Goal: Book appointment/travel/reservation

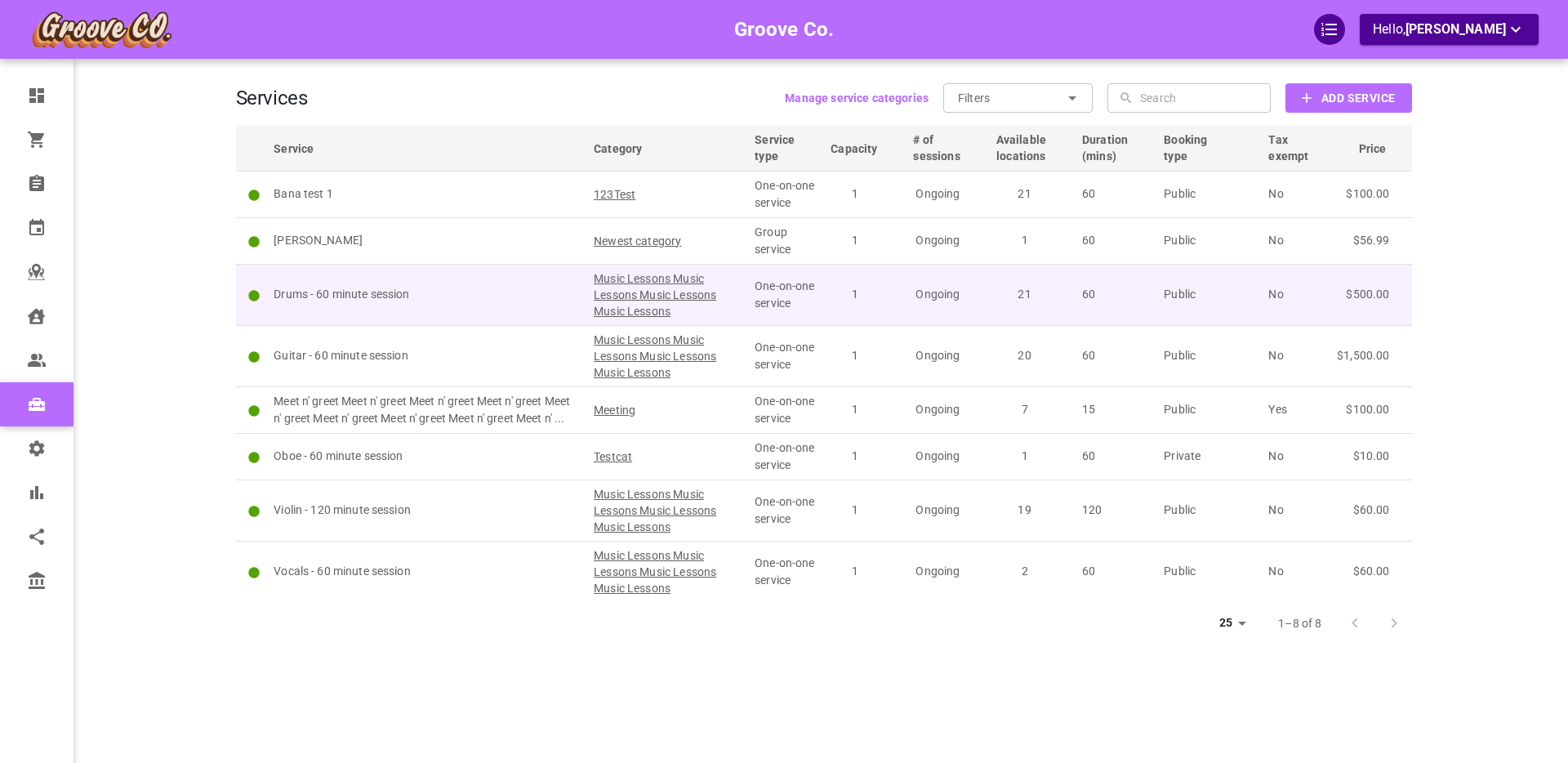
click at [461, 291] on p "Drums - 60 minute session" at bounding box center [426, 294] width 305 height 17
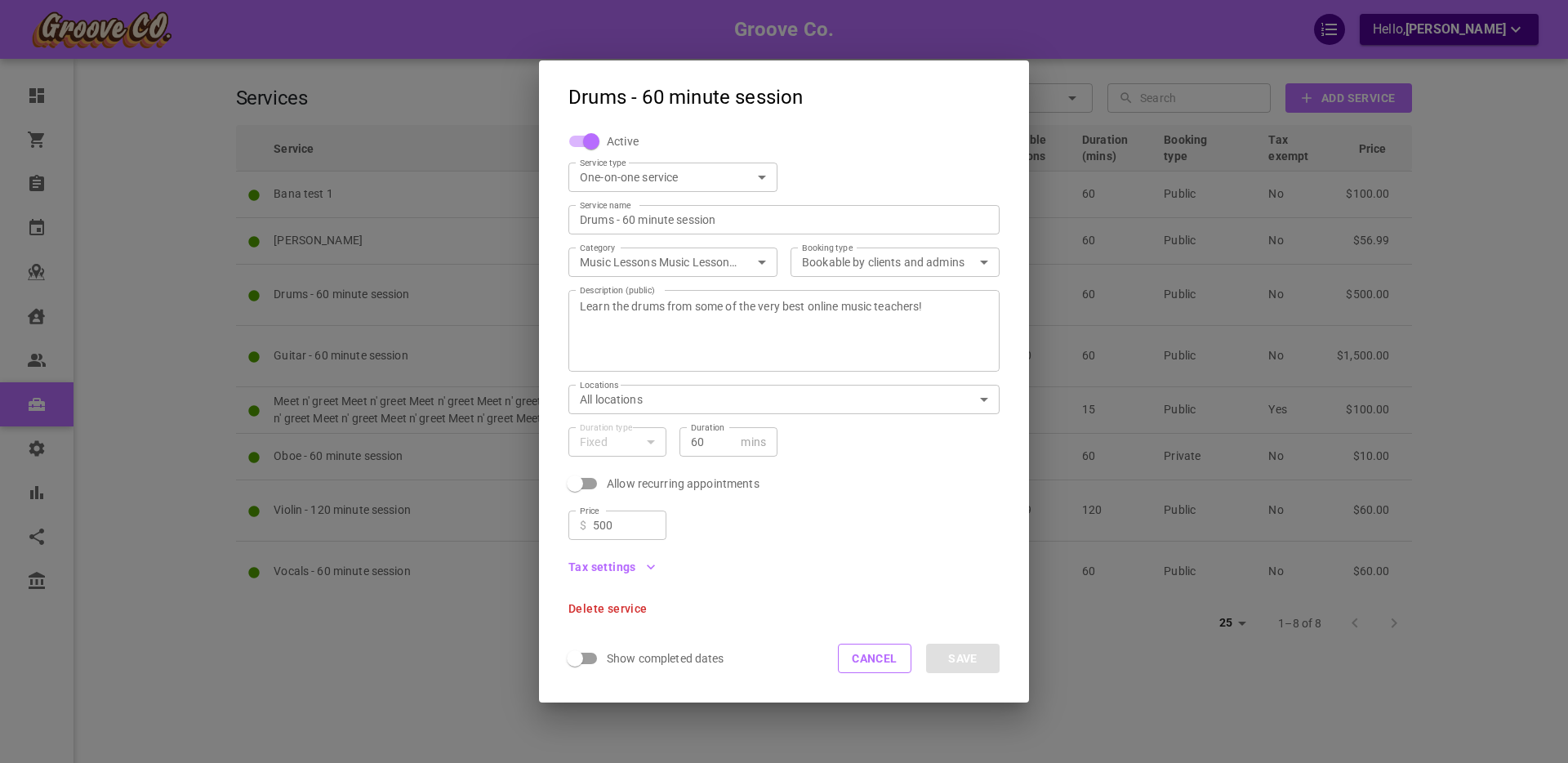
scroll to position [1, 0]
click at [649, 563] on icon "button" at bounding box center [650, 565] width 16 height 16
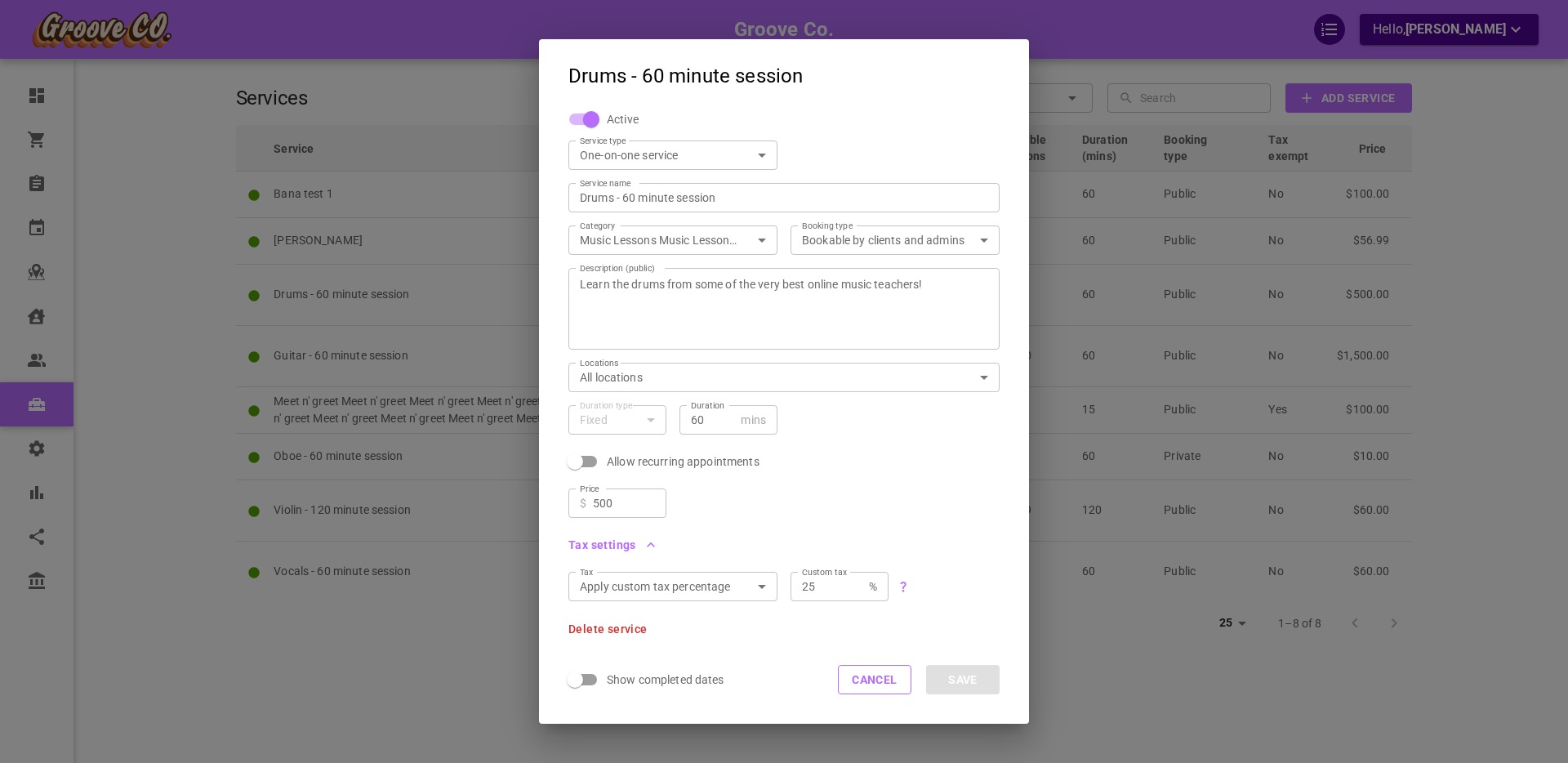
click at [651, 544] on icon "button" at bounding box center [651, 545] width 8 height 5
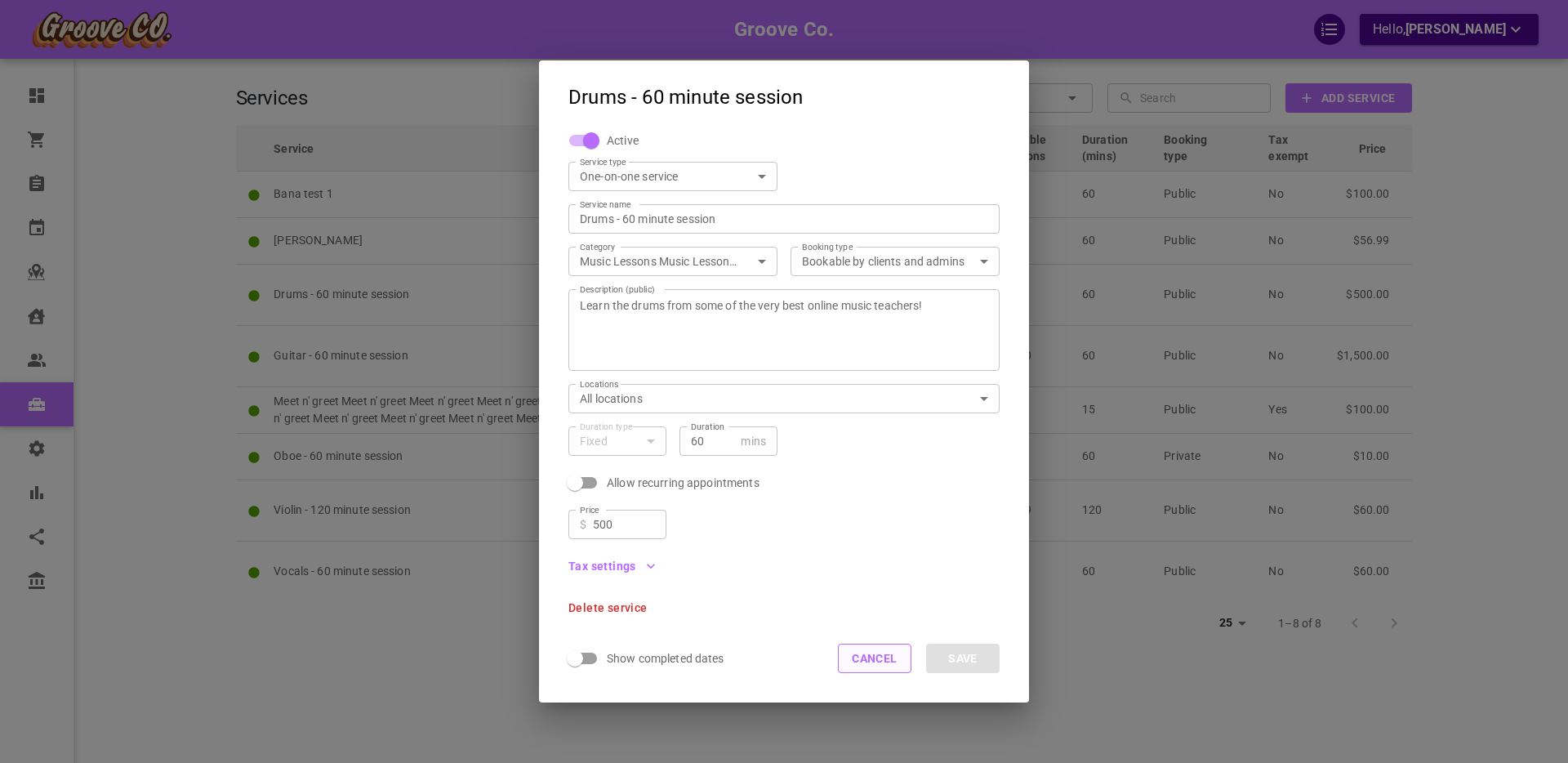
click at [879, 665] on button "Cancel" at bounding box center [874, 658] width 73 height 29
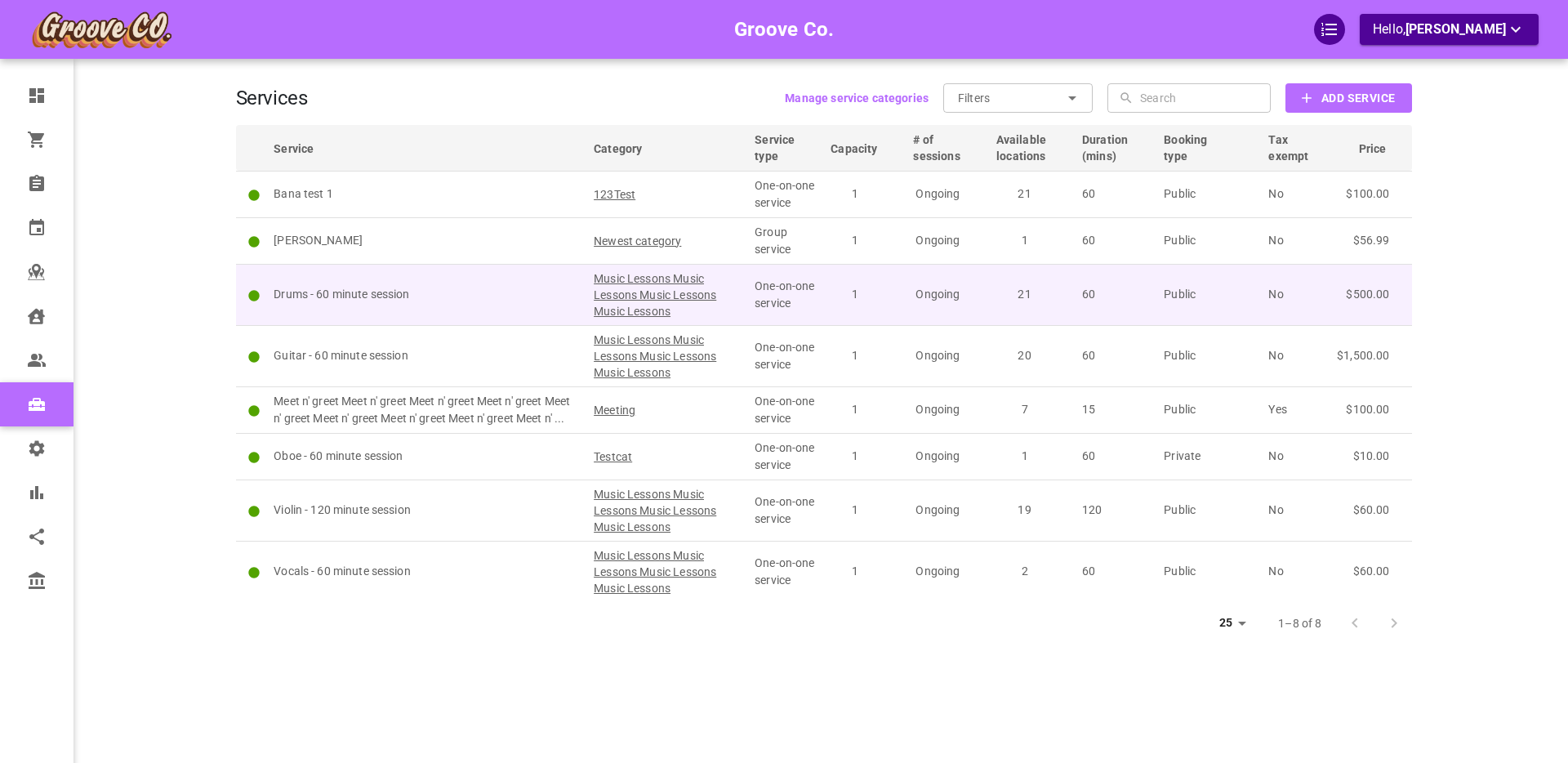
click at [453, 289] on p "Drums - 60 minute session" at bounding box center [426, 294] width 305 height 17
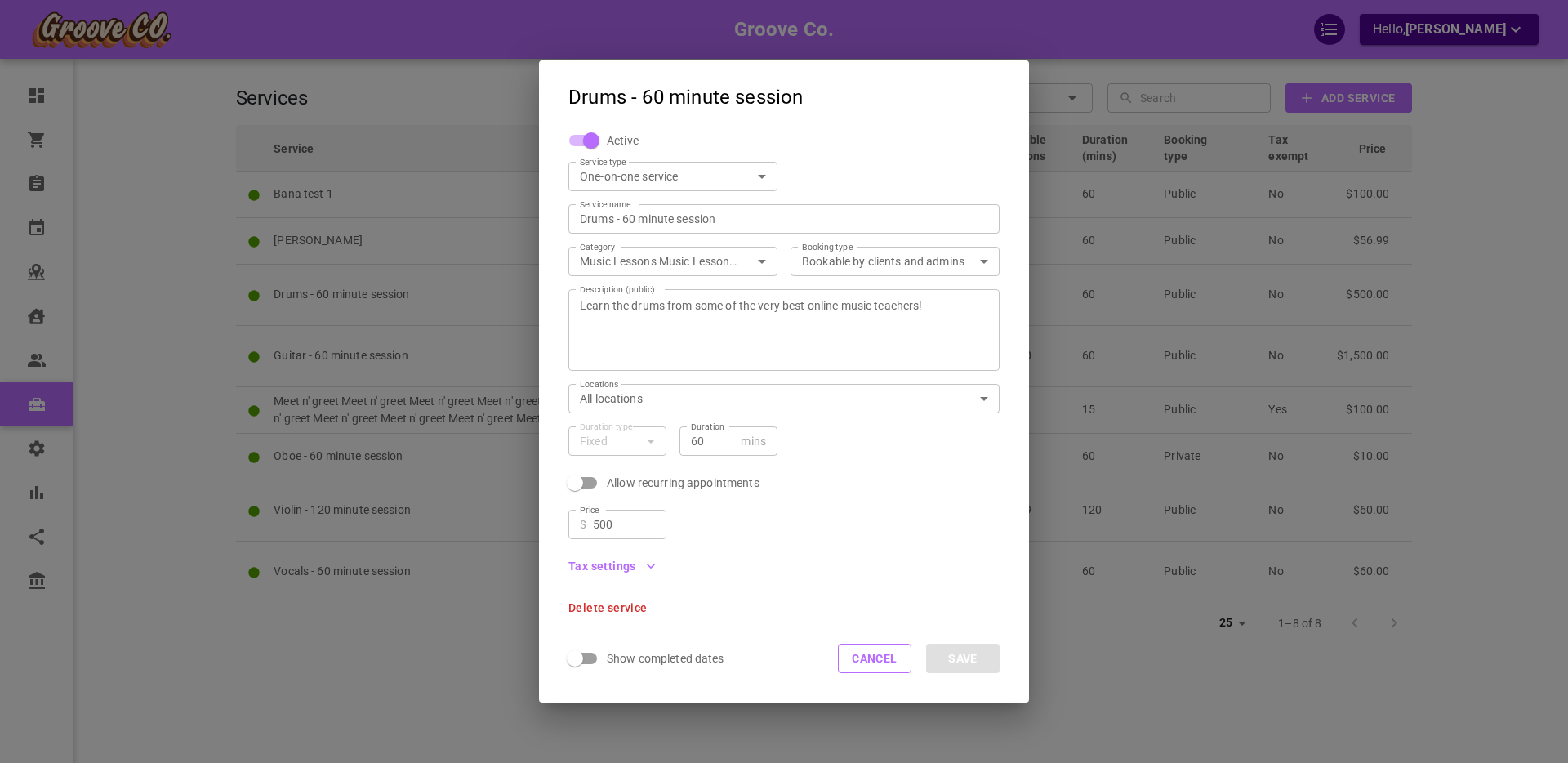
scroll to position [0, 0]
click at [886, 663] on button "Cancel" at bounding box center [874, 658] width 73 height 29
